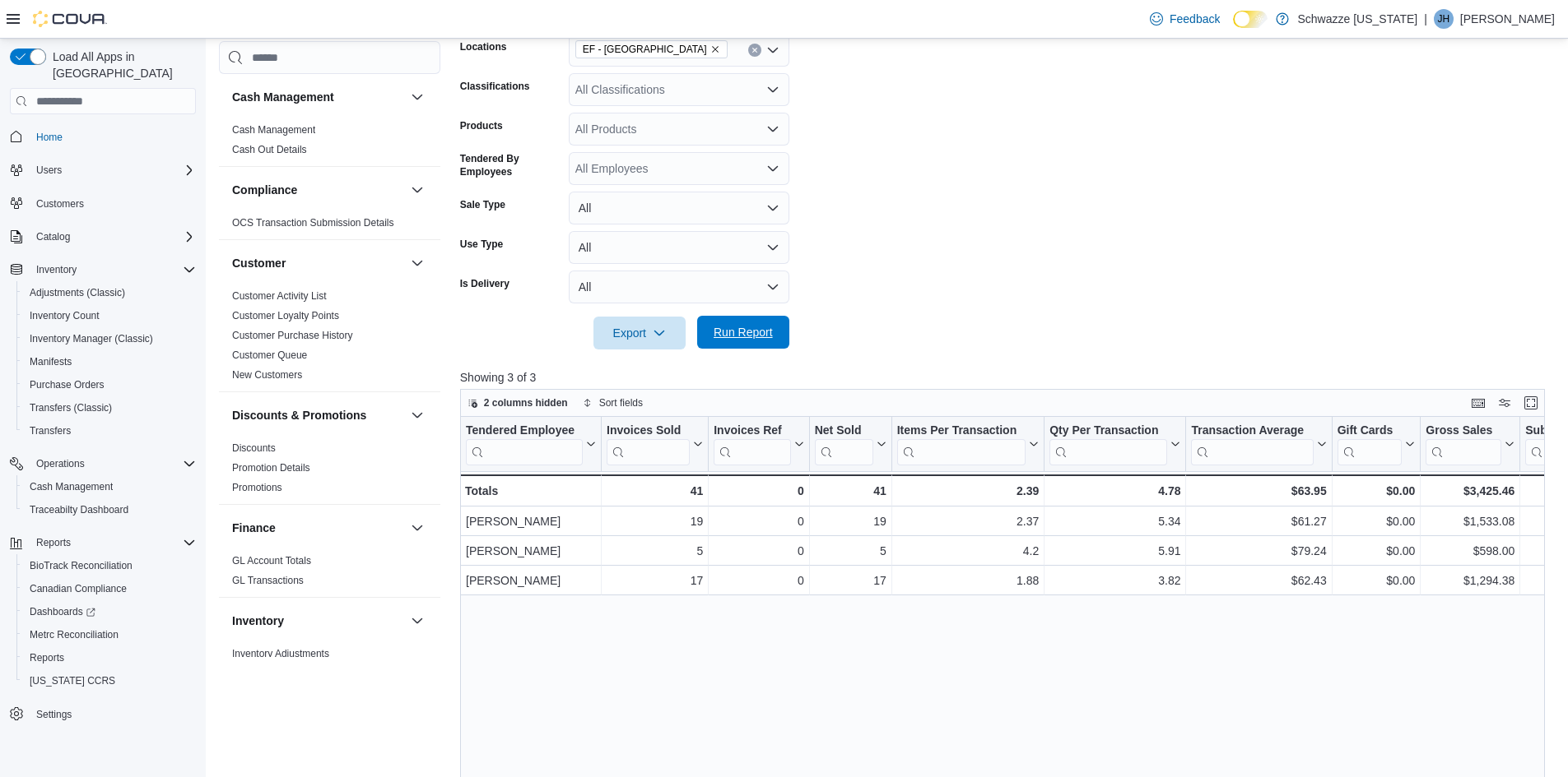
scroll to position [299, 0]
click at [740, 329] on span "Run Report" at bounding box center [743, 332] width 59 height 17
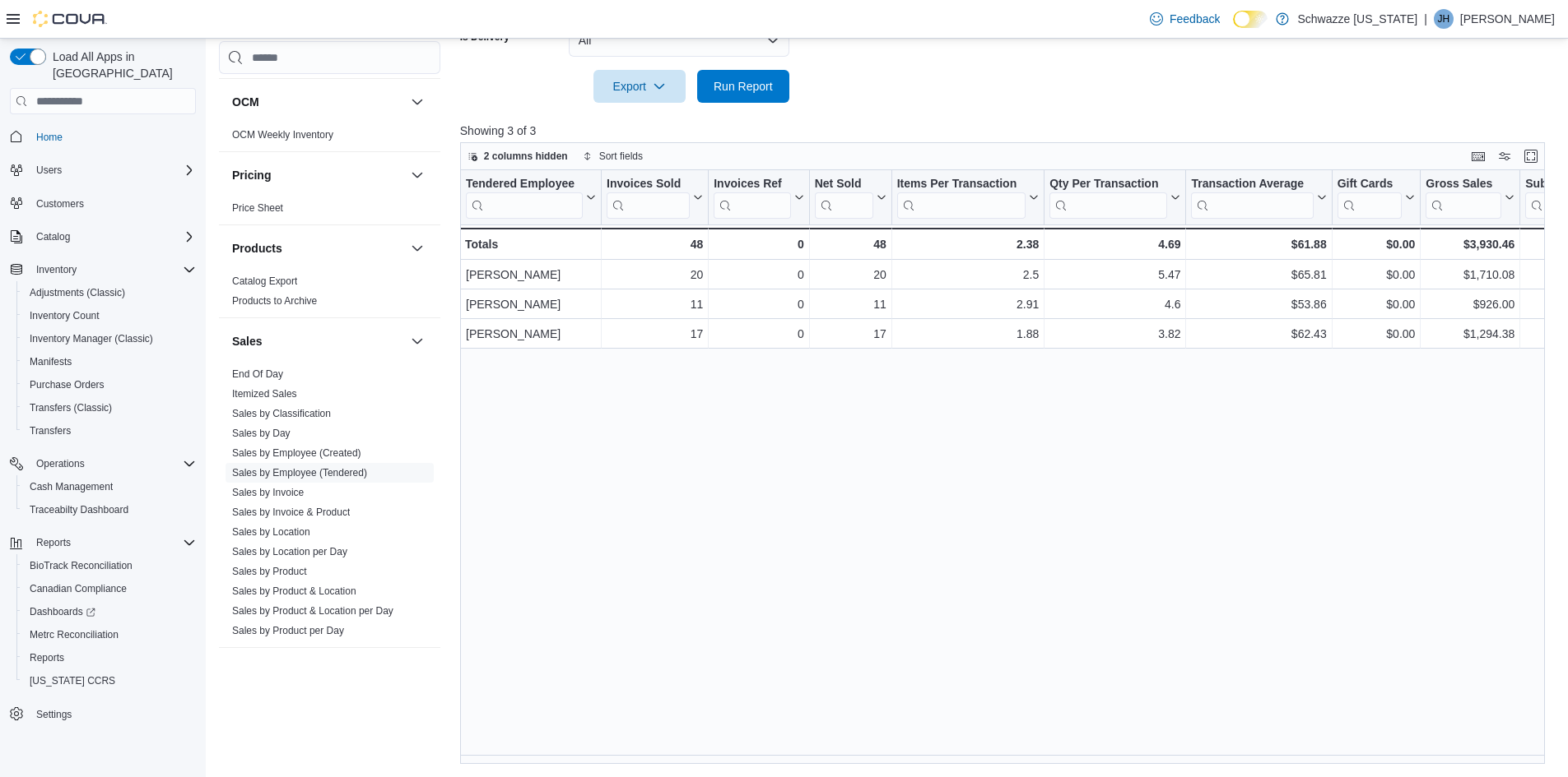
scroll to position [905, 0]
click at [295, 555] on link "Sales by Location per Day" at bounding box center [290, 549] width 115 height 11
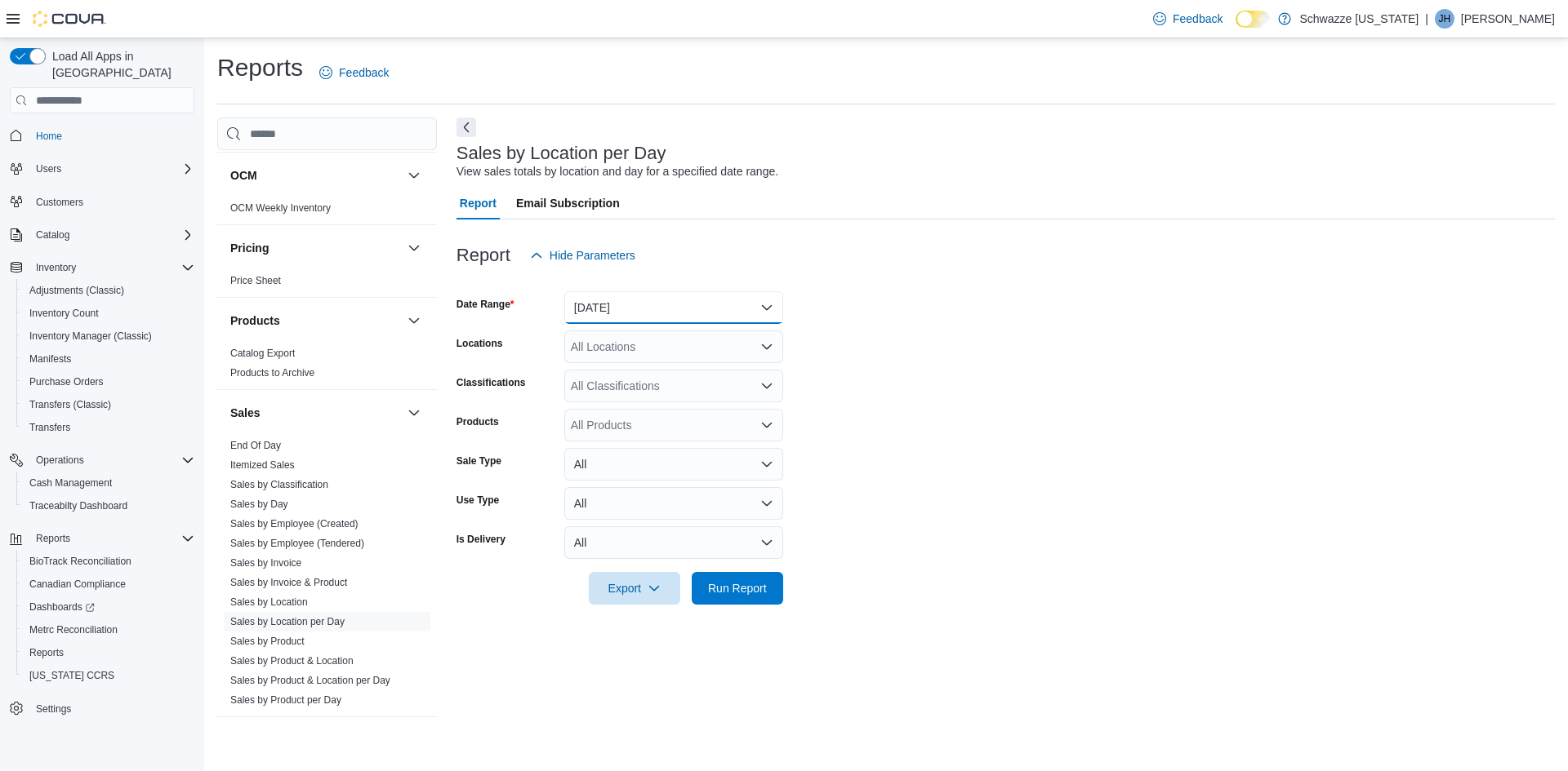
click at [615, 314] on button "[DATE]" at bounding box center [674, 308] width 219 height 33
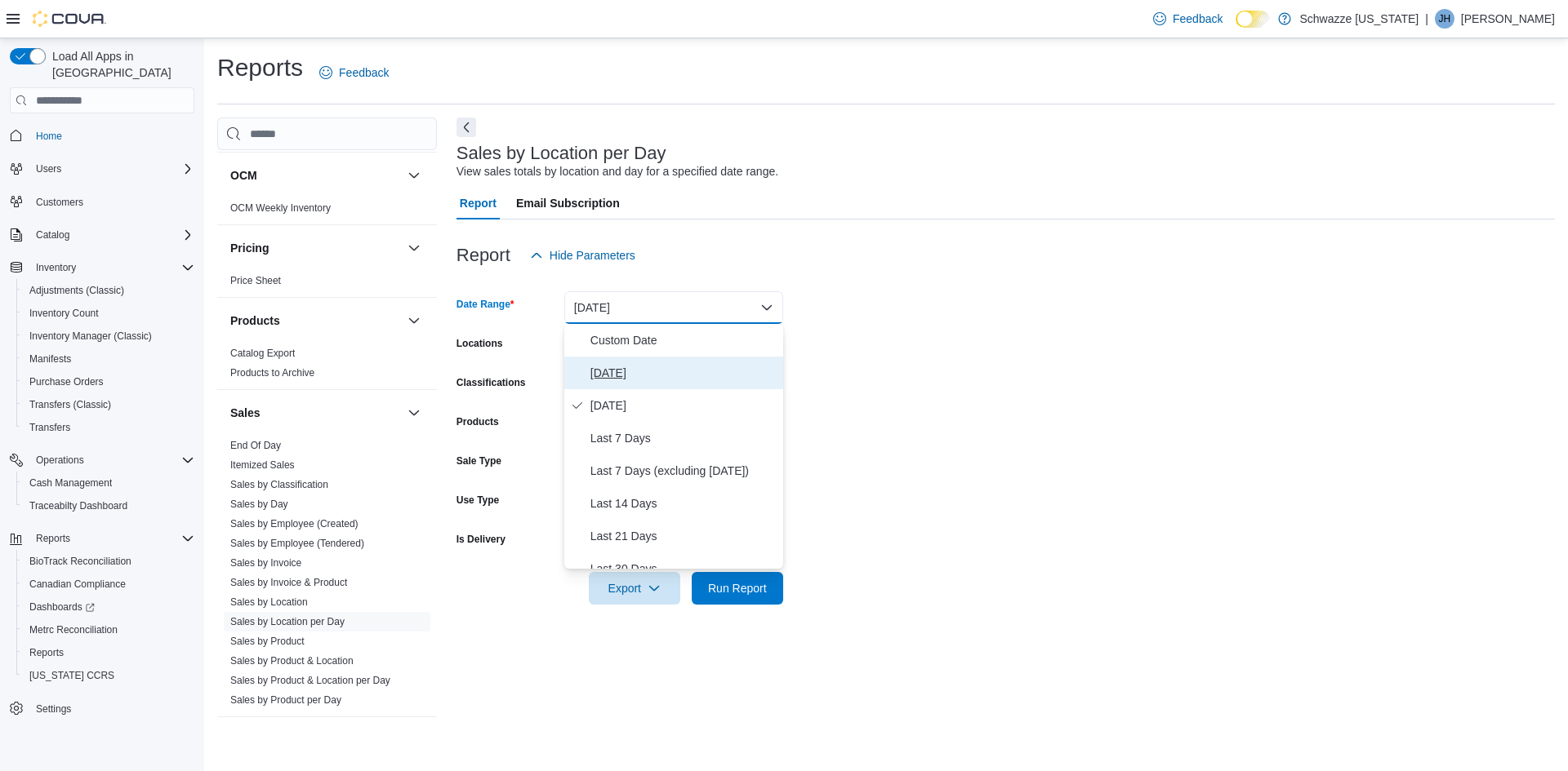
click at [612, 367] on span "[DATE]" at bounding box center [683, 373] width 186 height 20
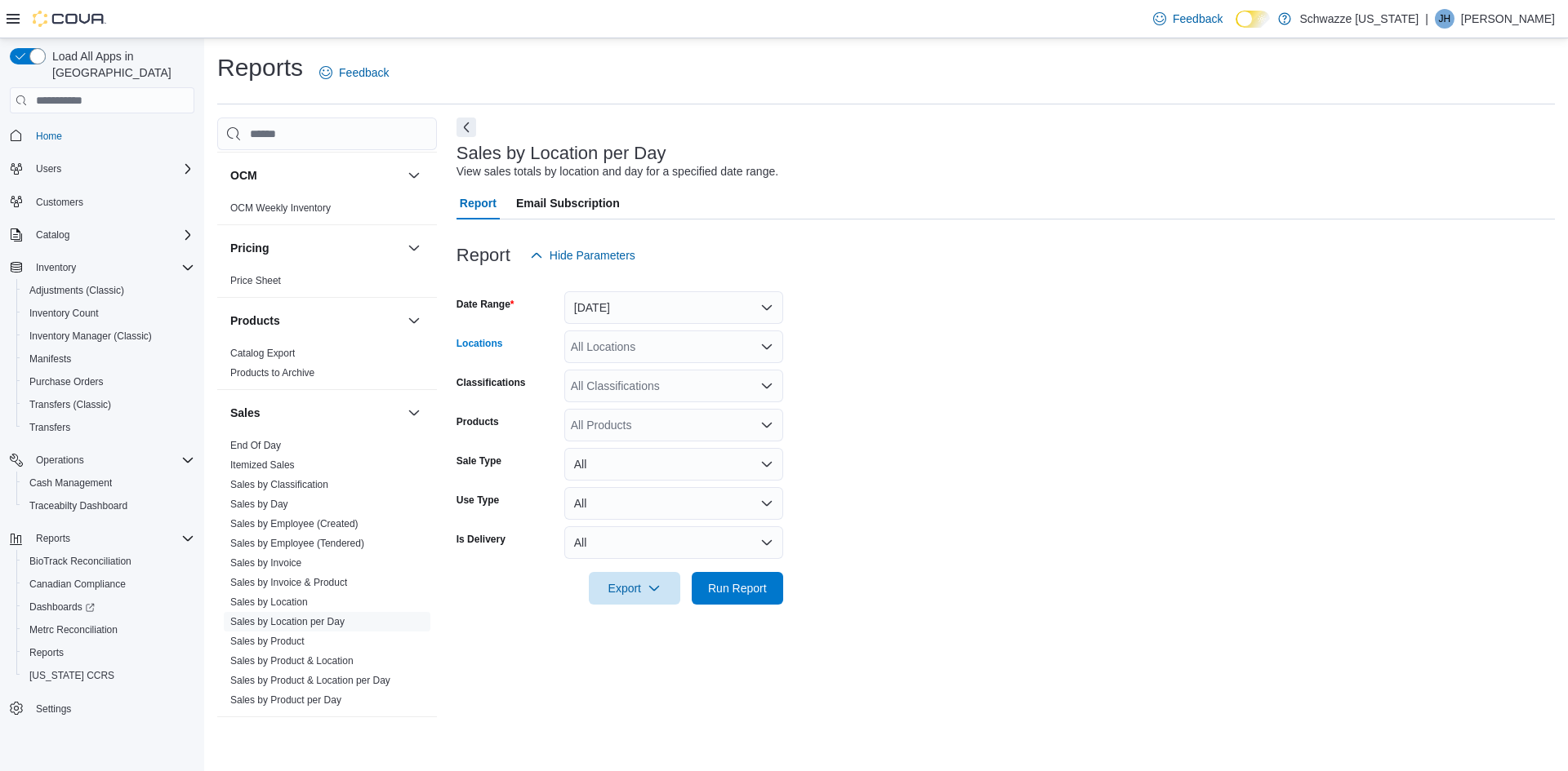
click at [614, 353] on div "All Locations" at bounding box center [674, 347] width 219 height 33
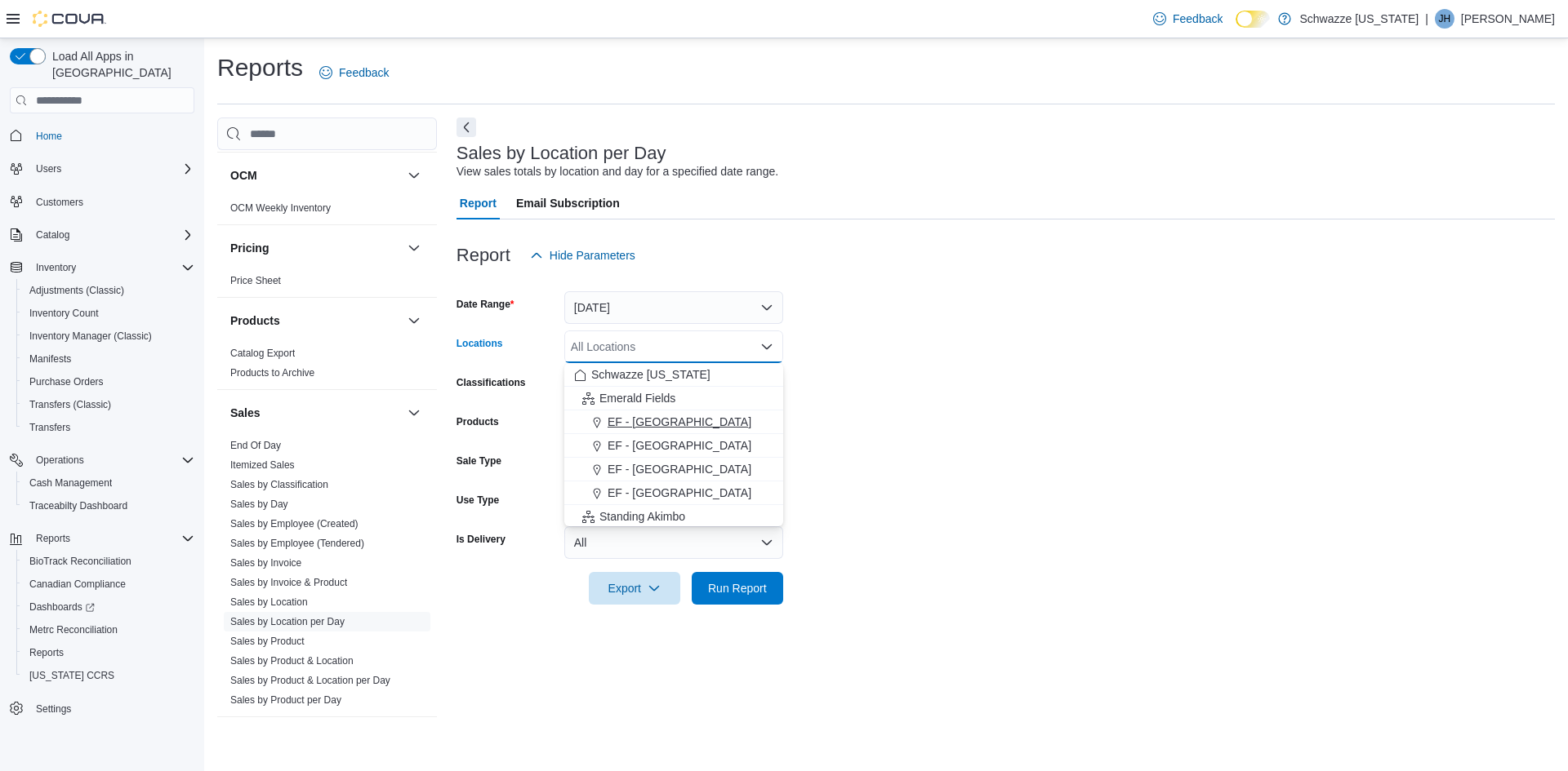
click at [657, 425] on span "EF - [GEOGRAPHIC_DATA]" at bounding box center [679, 422] width 144 height 16
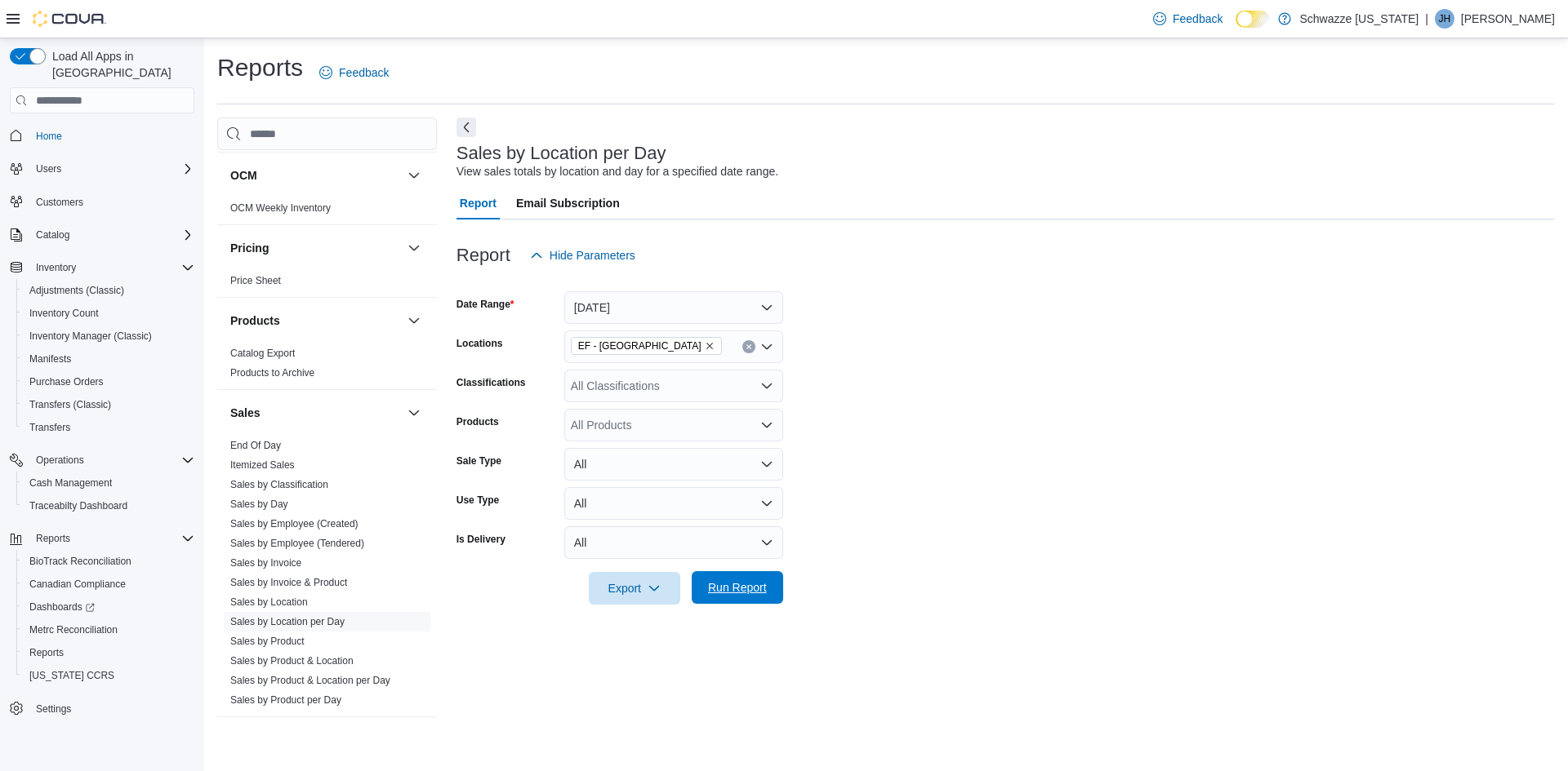
click at [740, 581] on span "Run Report" at bounding box center [737, 587] width 59 height 16
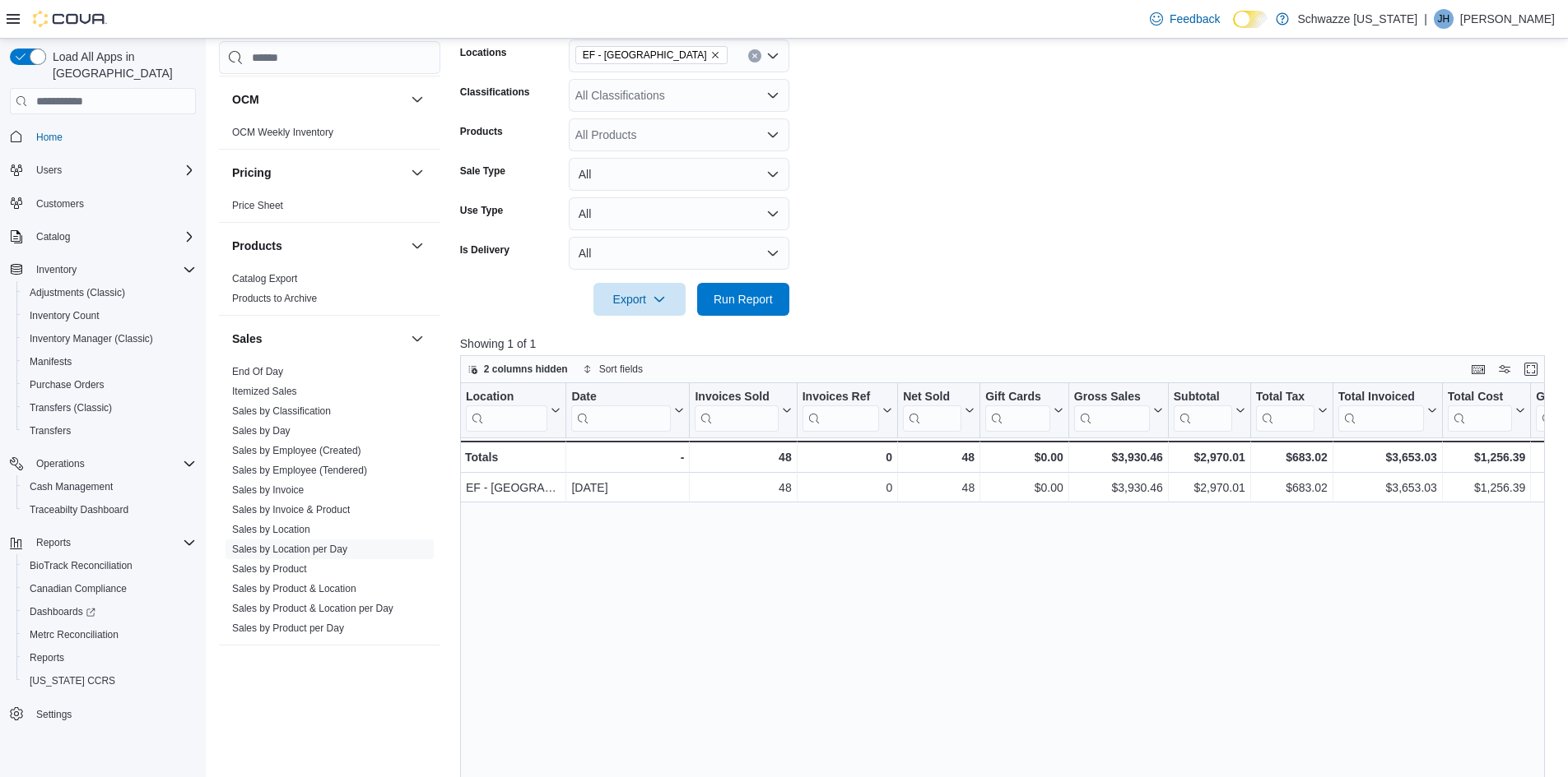
scroll to position [329, 0]
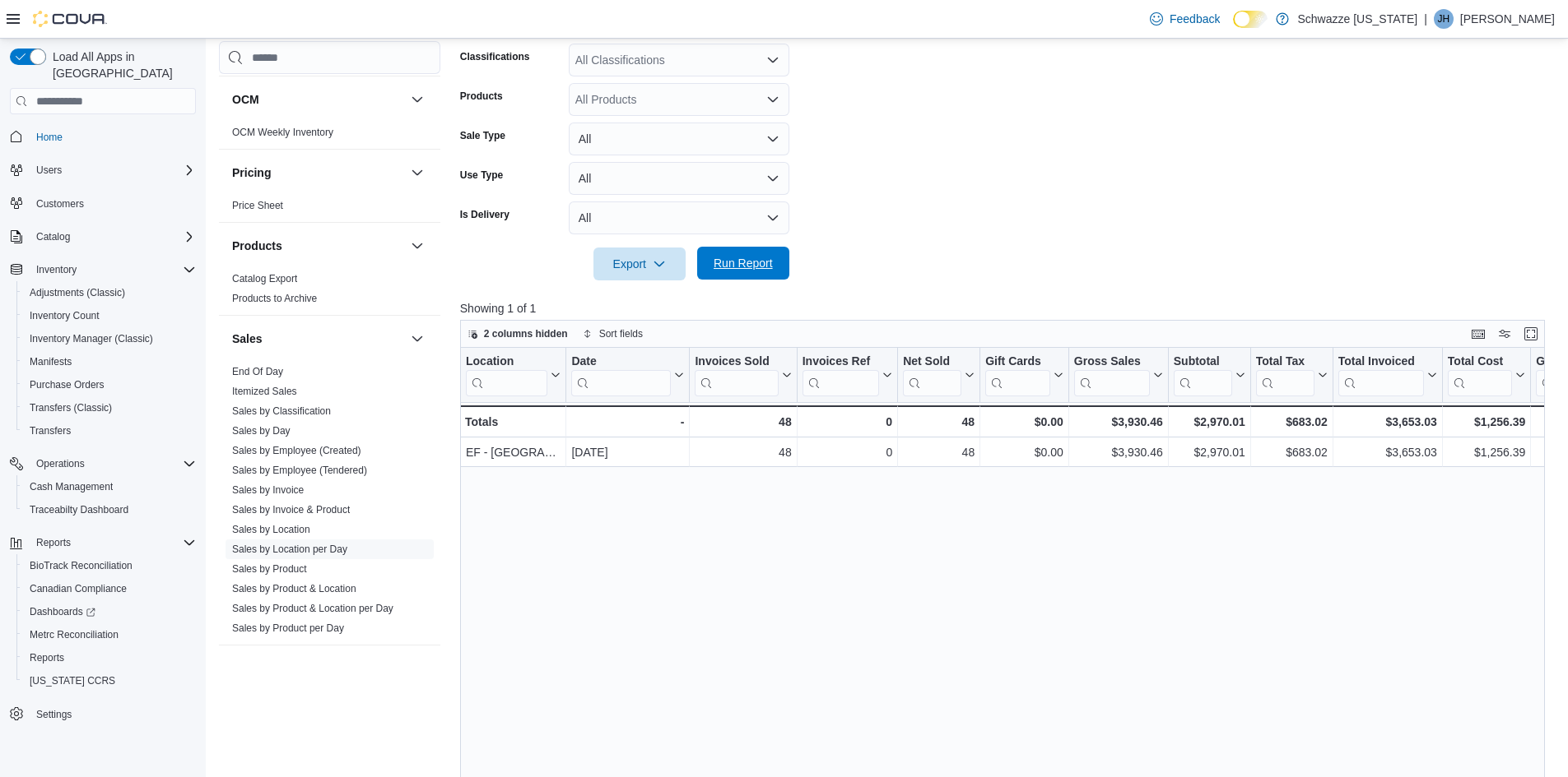
click at [738, 256] on span "Run Report" at bounding box center [743, 262] width 59 height 17
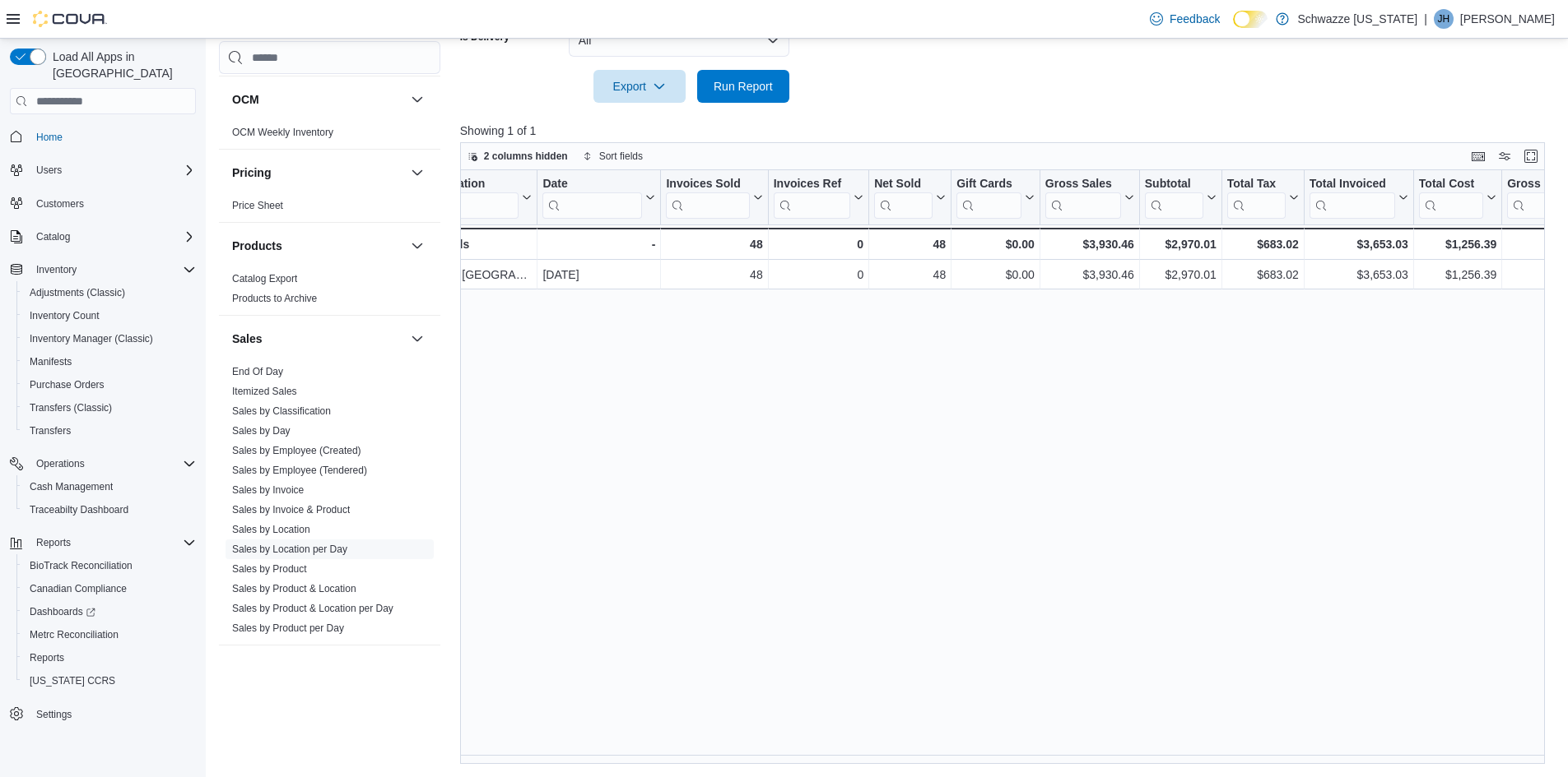
scroll to position [0, 0]
